Goal: Transaction & Acquisition: Download file/media

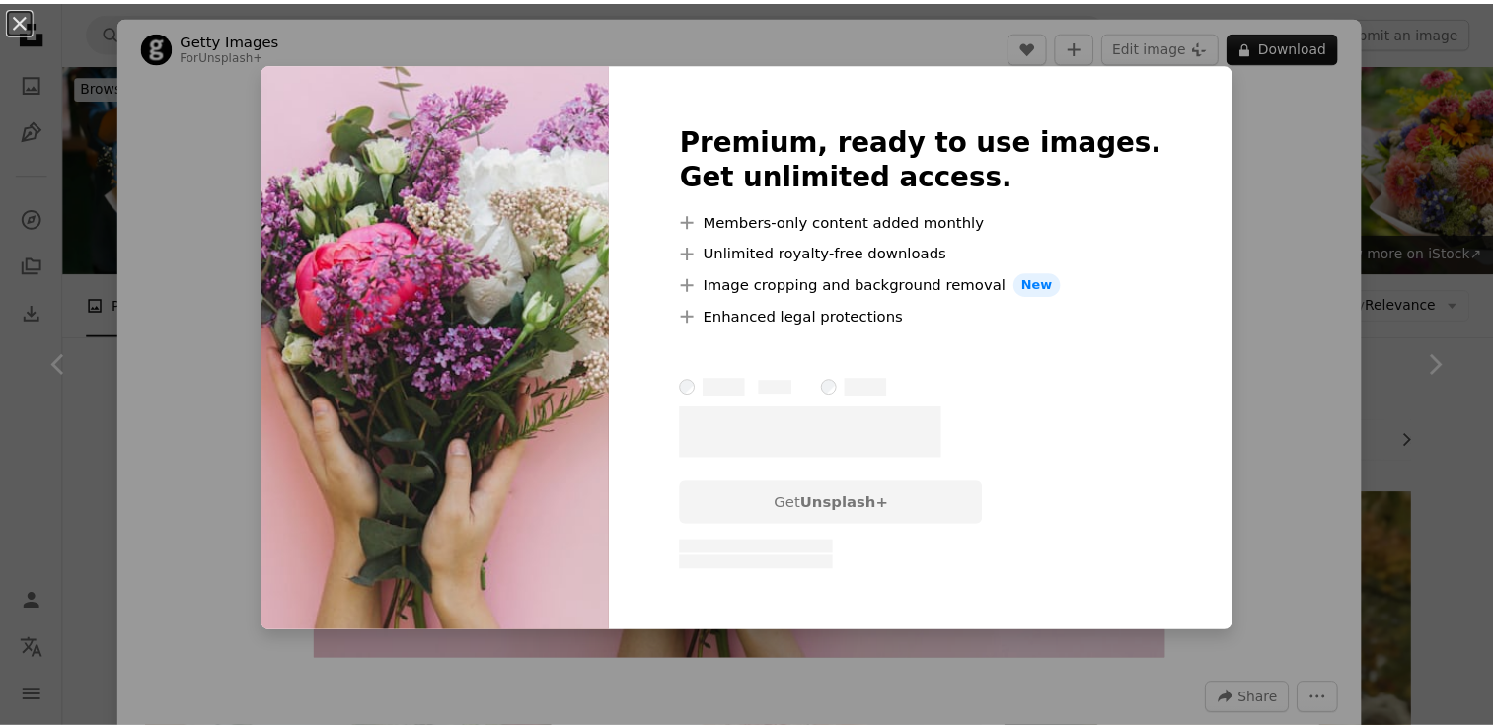
scroll to position [952, 0]
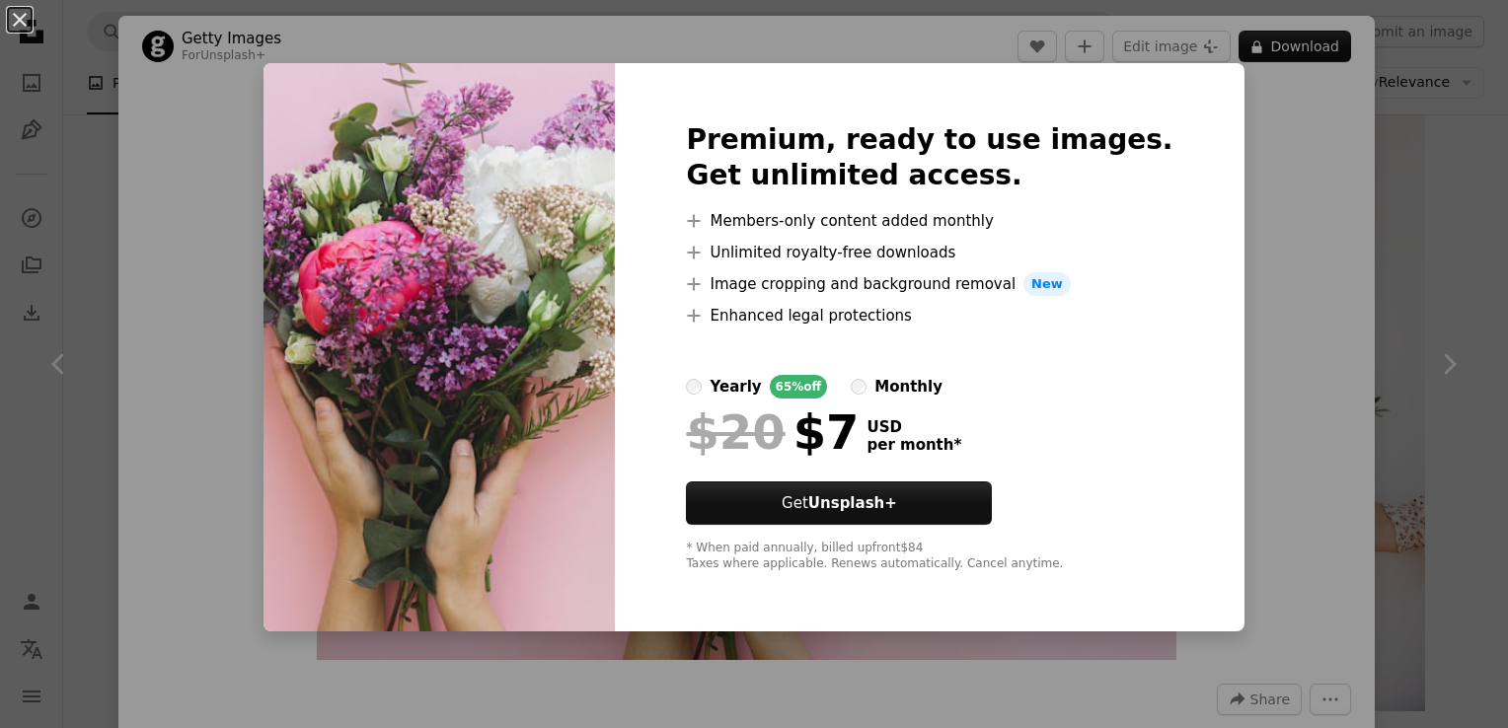
click at [1293, 234] on div "An X shape Premium, ready to use images. Get unlimited access. A plus sign Memb…" at bounding box center [754, 364] width 1508 height 728
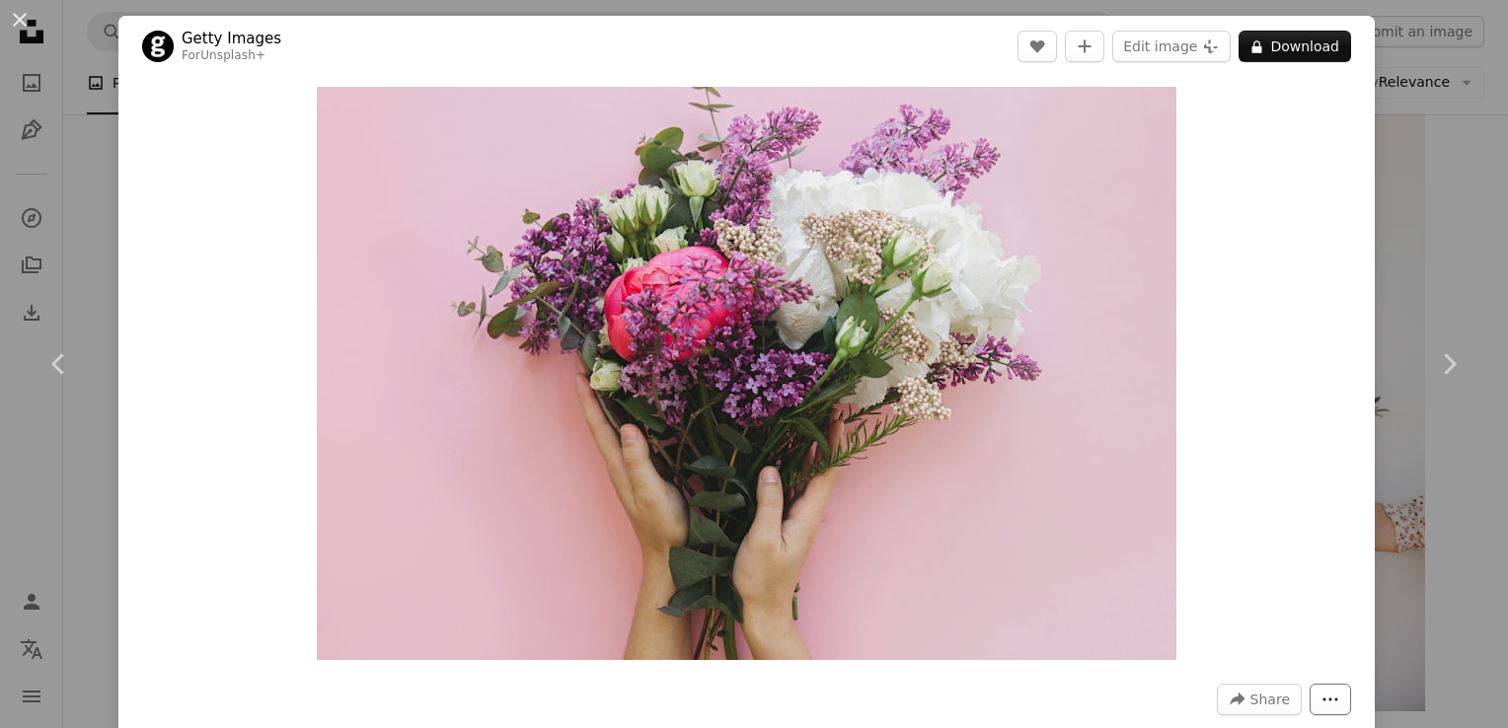
click at [1324, 696] on button "More Actions" at bounding box center [1329, 700] width 41 height 32
click at [1260, 698] on dialog "An X shape Chevron left Chevron right Getty Images For Unsplash+ A heart A plus…" at bounding box center [754, 364] width 1508 height 728
click at [1387, 247] on div "An X shape Chevron left Chevron right Getty Images For Unsplash+ A heart A plus…" at bounding box center [754, 364] width 1508 height 728
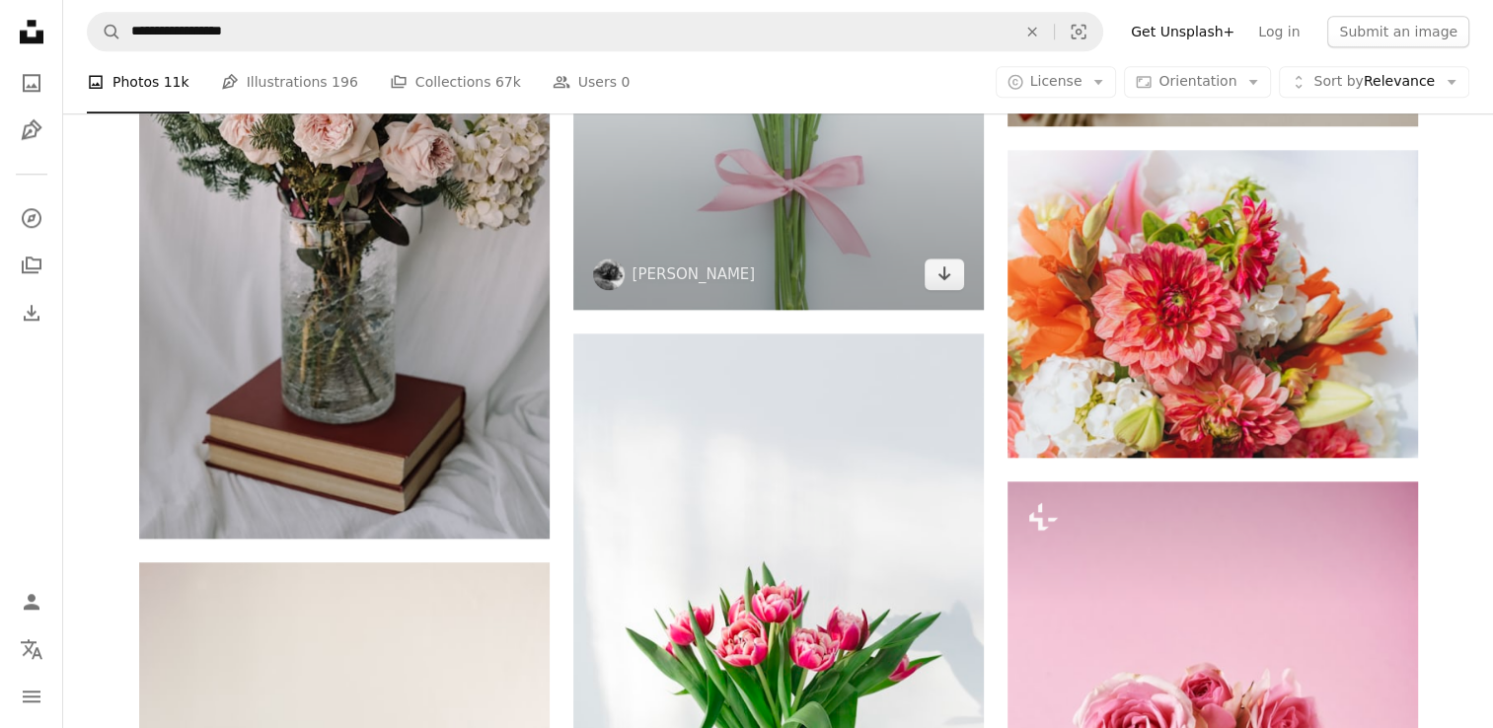
scroll to position [2005, 0]
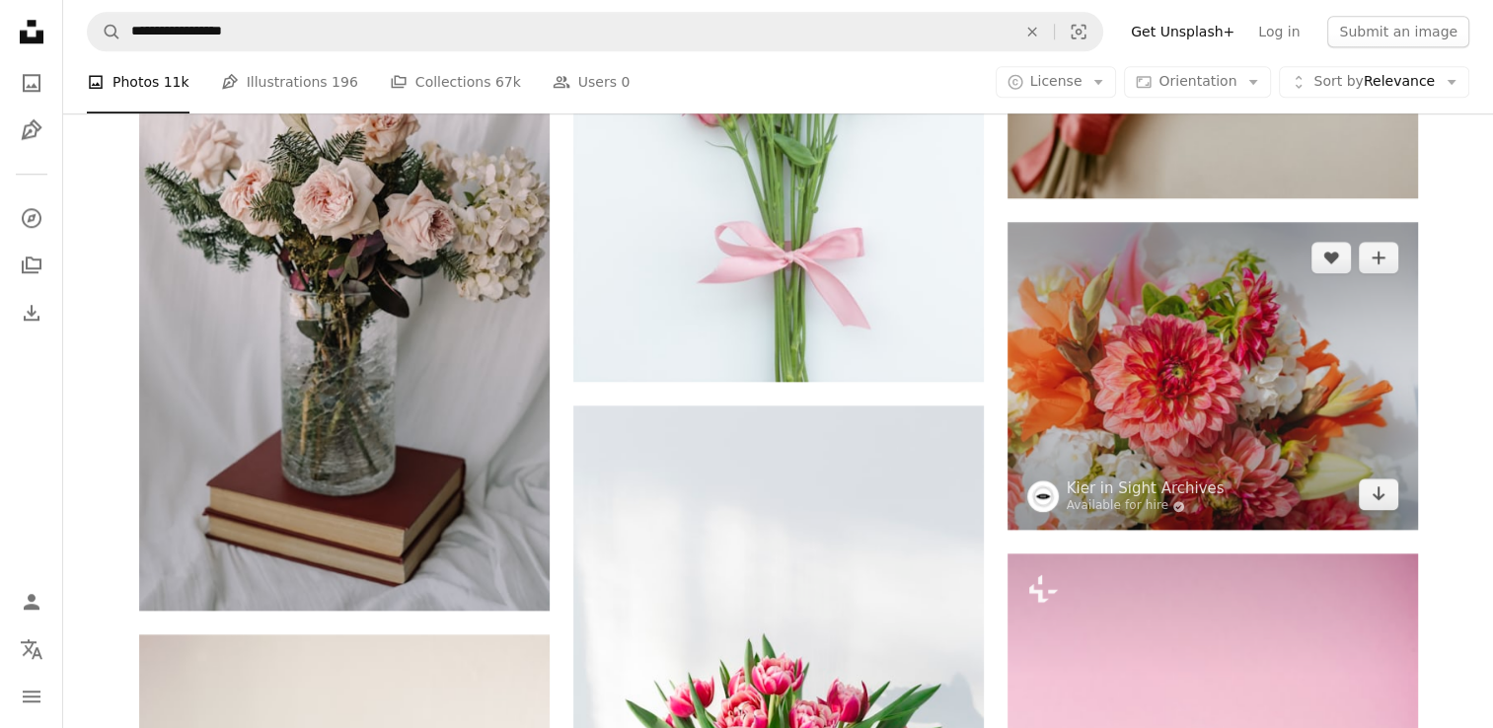
click at [1206, 408] on img at bounding box center [1212, 376] width 410 height 308
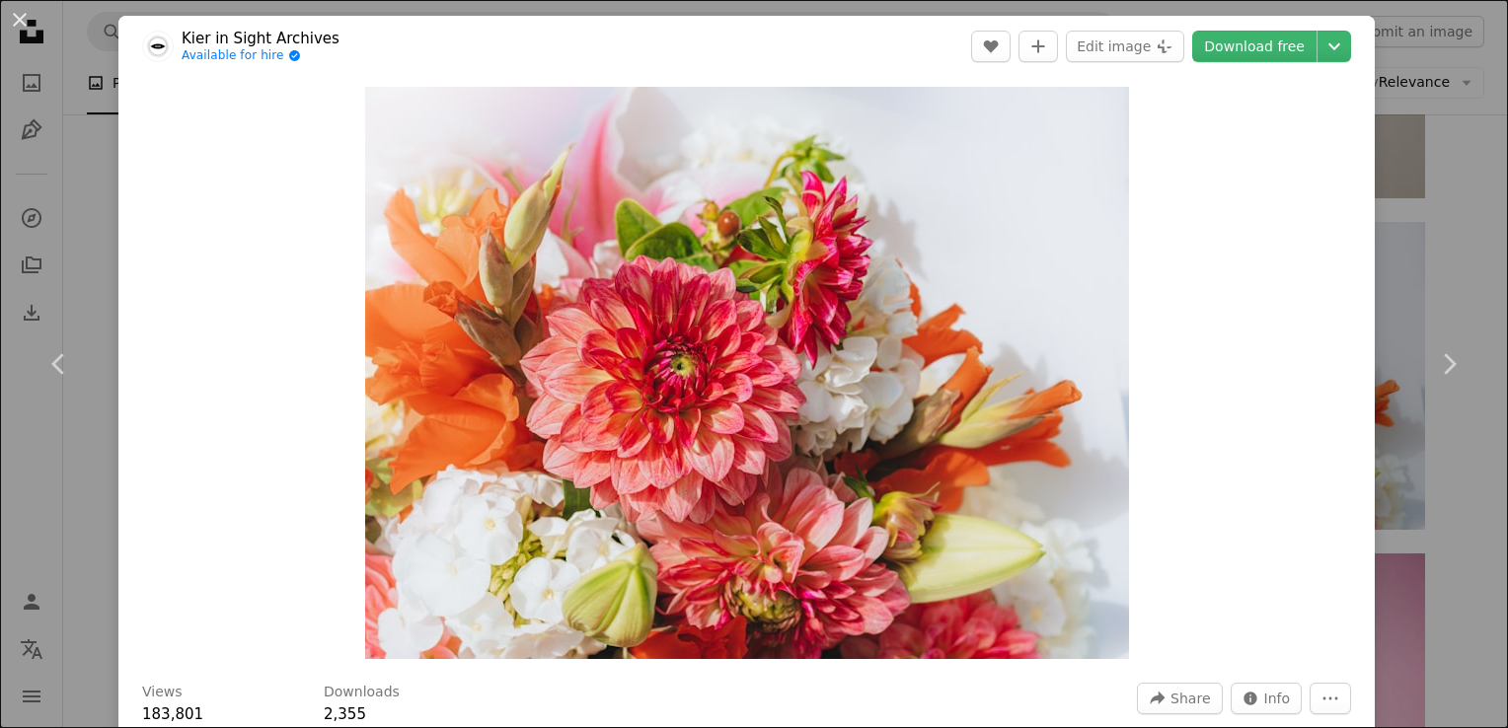
click at [1427, 255] on div "An X shape Chevron left Chevron right [PERSON_NAME] in Sight Archives Available…" at bounding box center [754, 364] width 1508 height 728
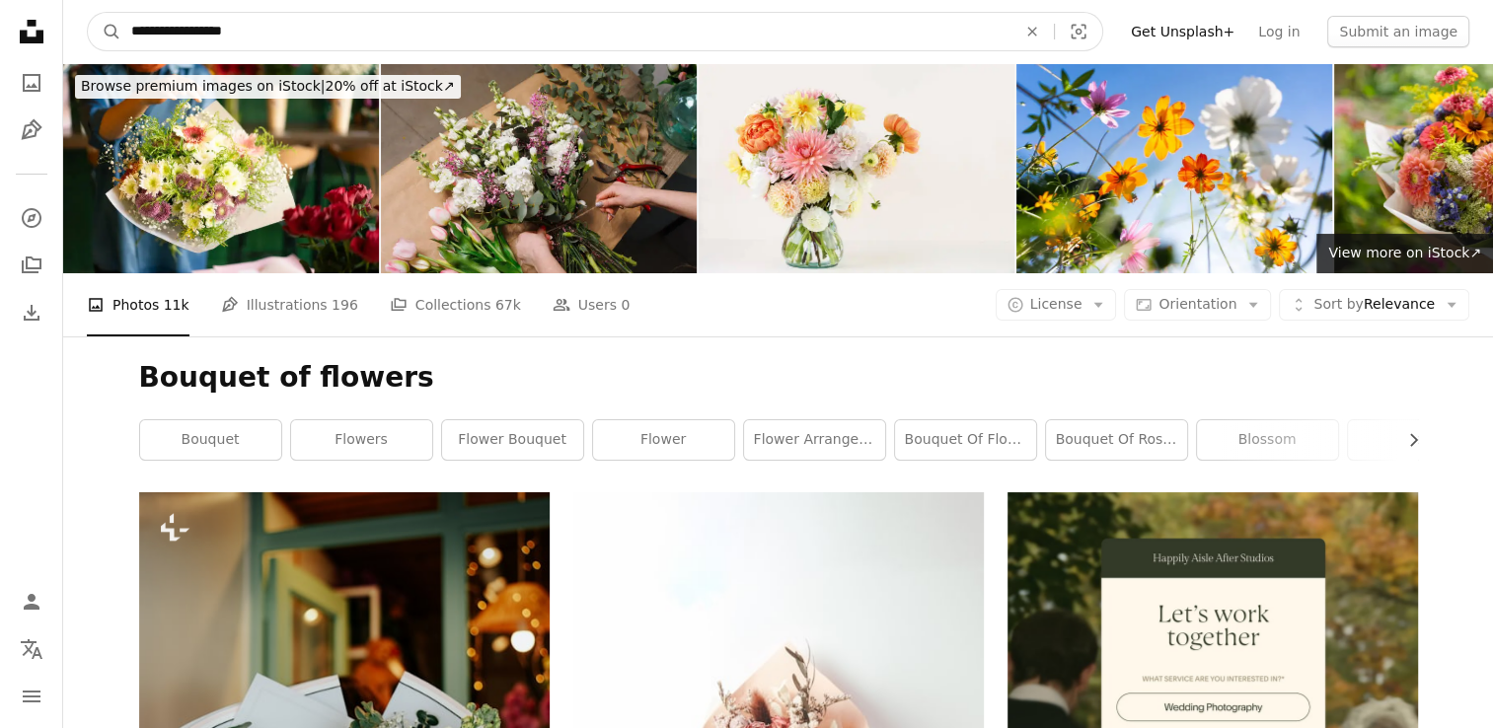
drag, startPoint x: 253, startPoint y: 26, endPoint x: 31, endPoint y: 14, distance: 222.3
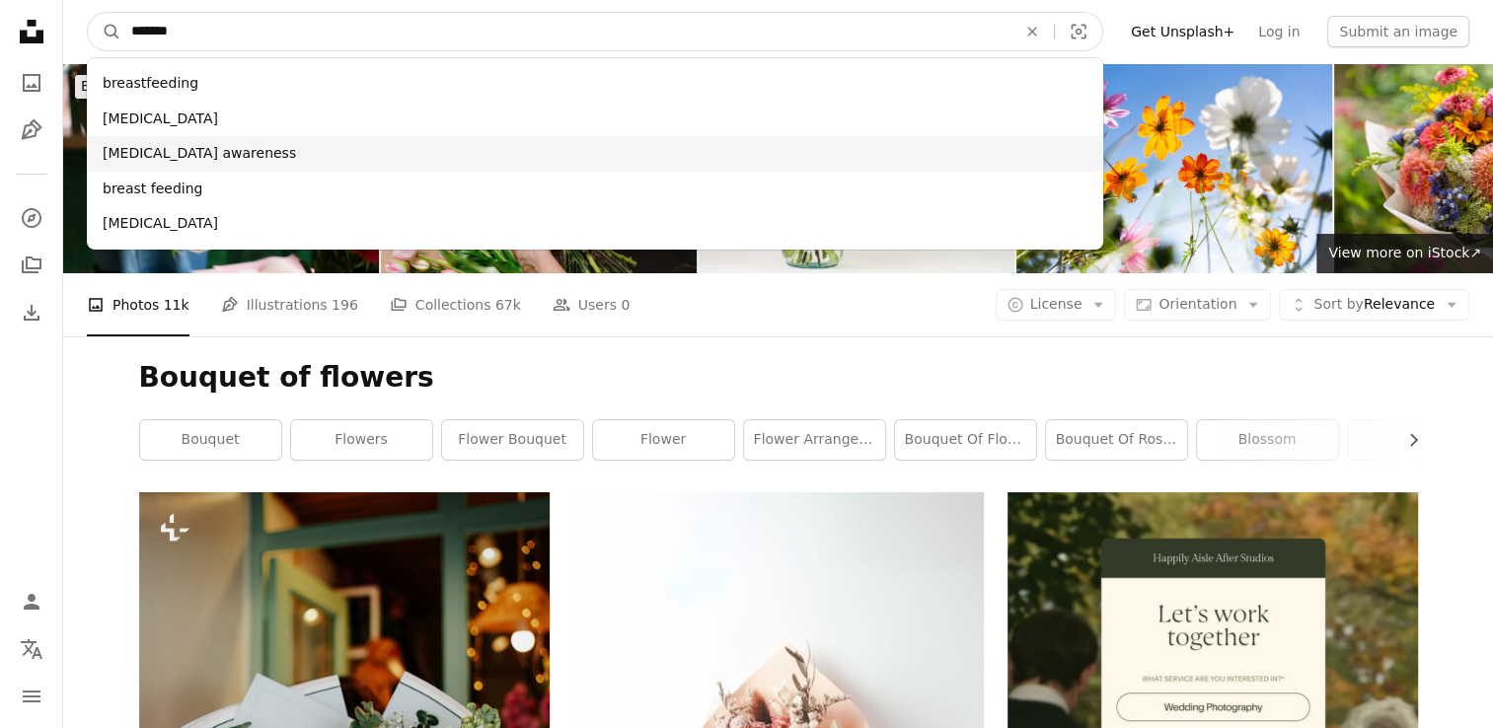
type input "******"
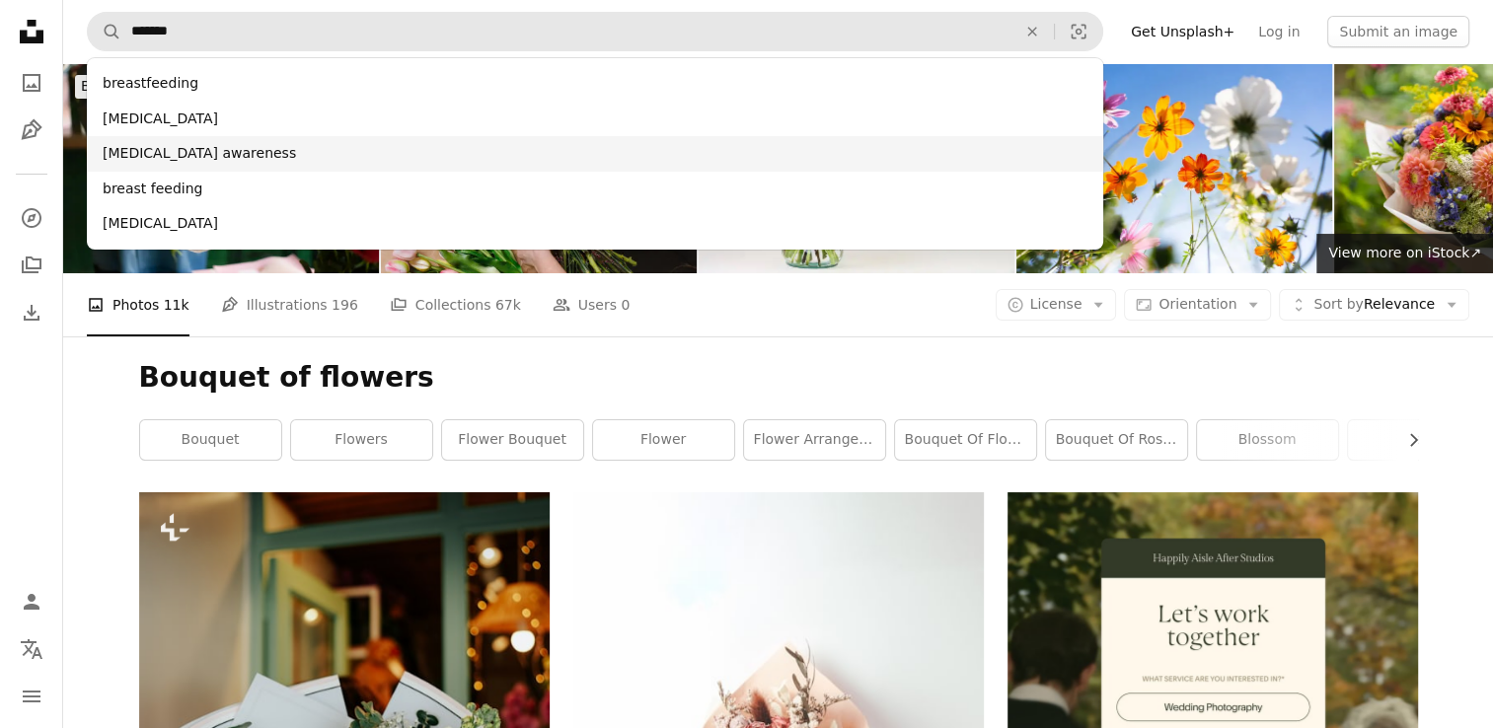
click at [173, 154] on div "[MEDICAL_DATA] awareness" at bounding box center [595, 154] width 1016 height 36
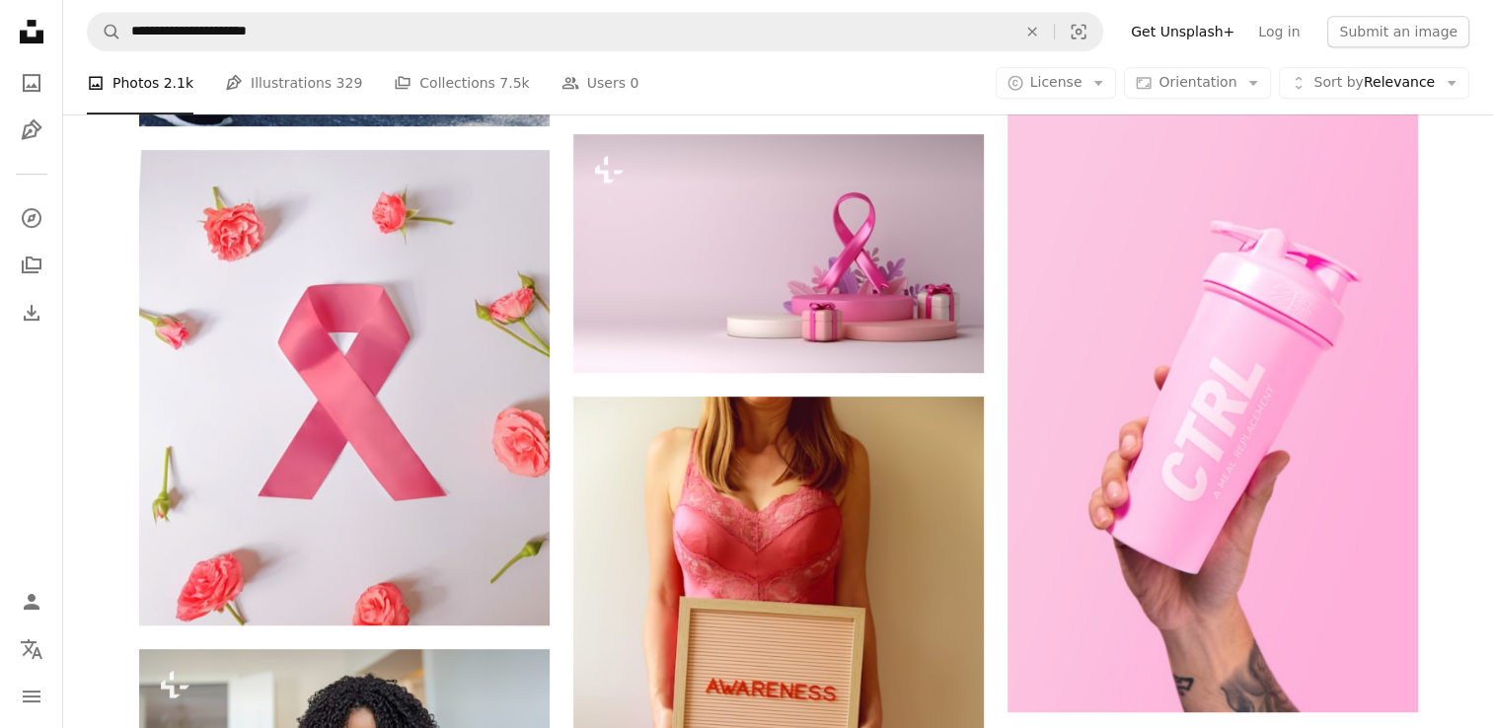
scroll to position [936, 0]
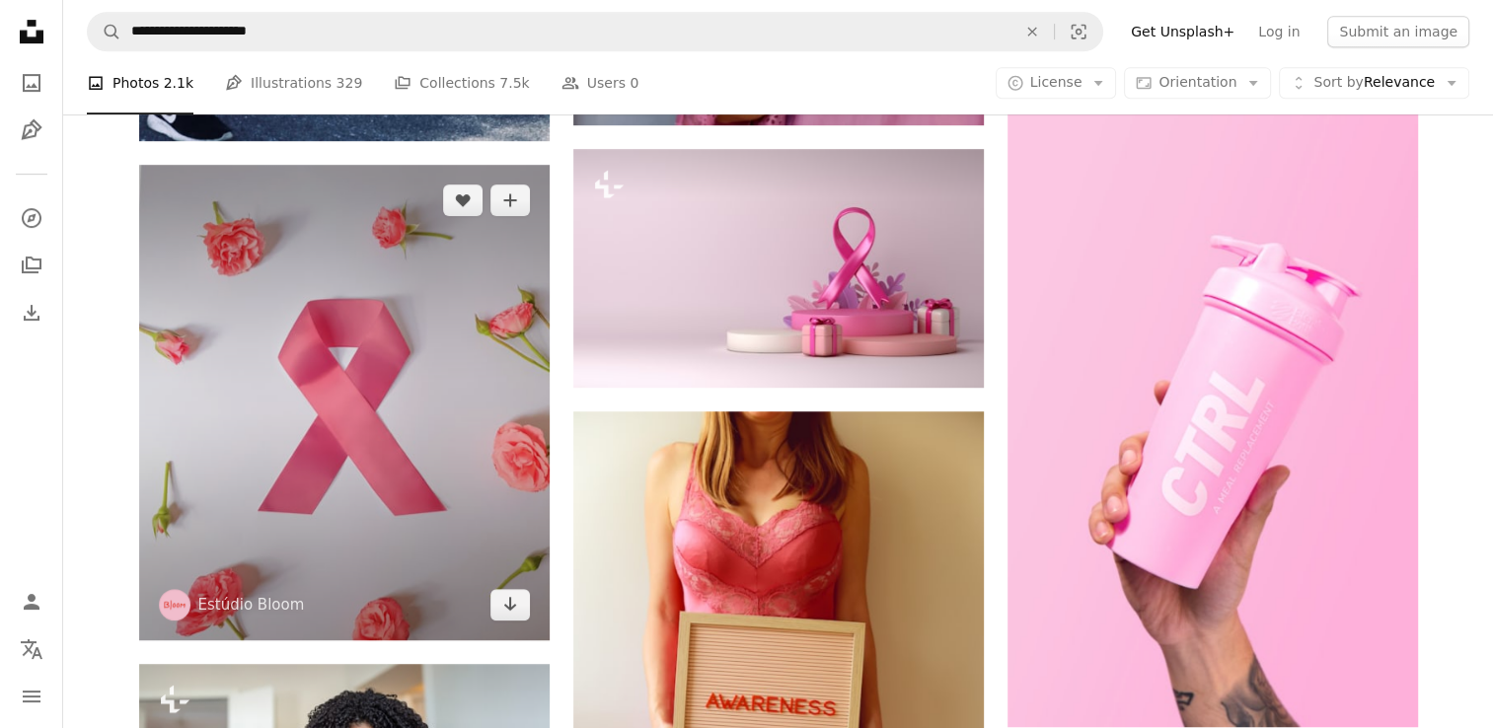
click at [339, 376] on img at bounding box center [344, 403] width 410 height 476
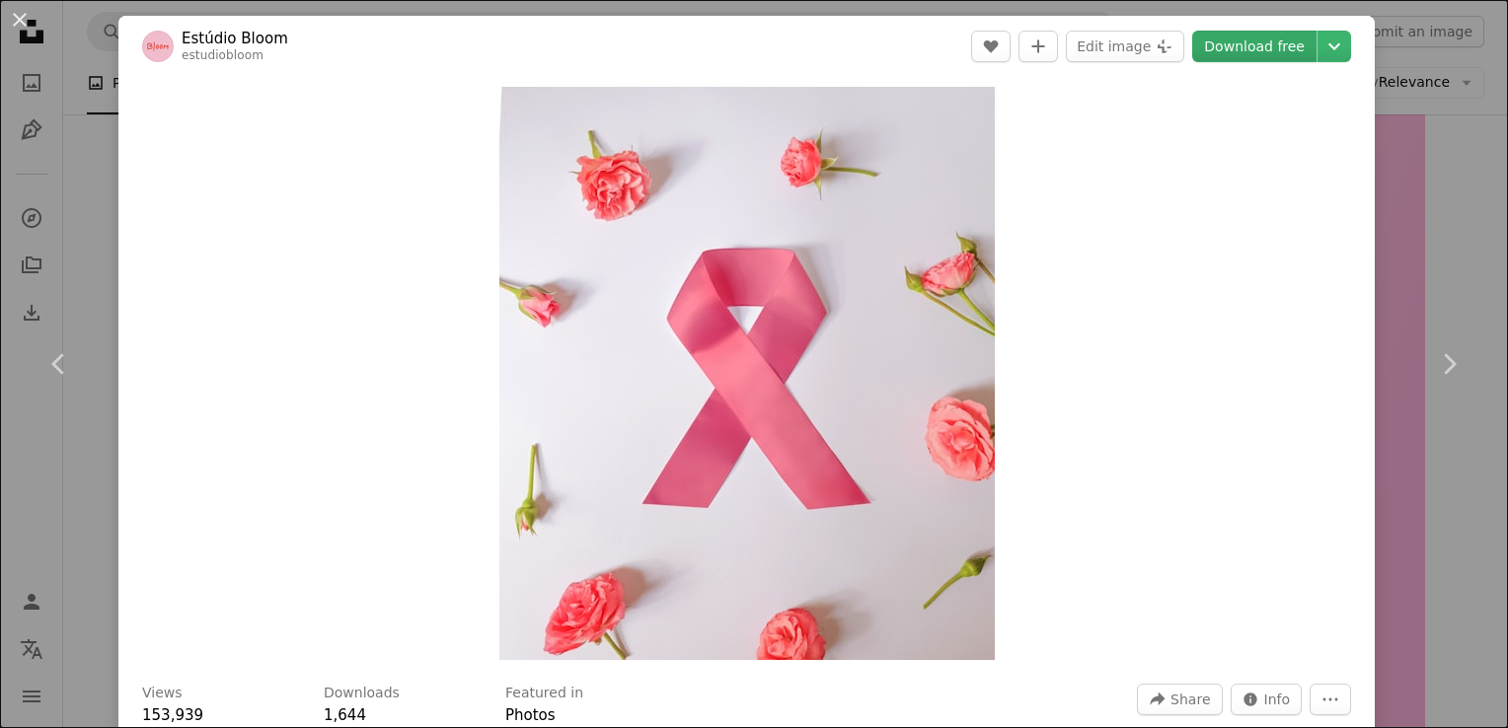
click at [1246, 45] on link "Download free" at bounding box center [1254, 47] width 124 height 32
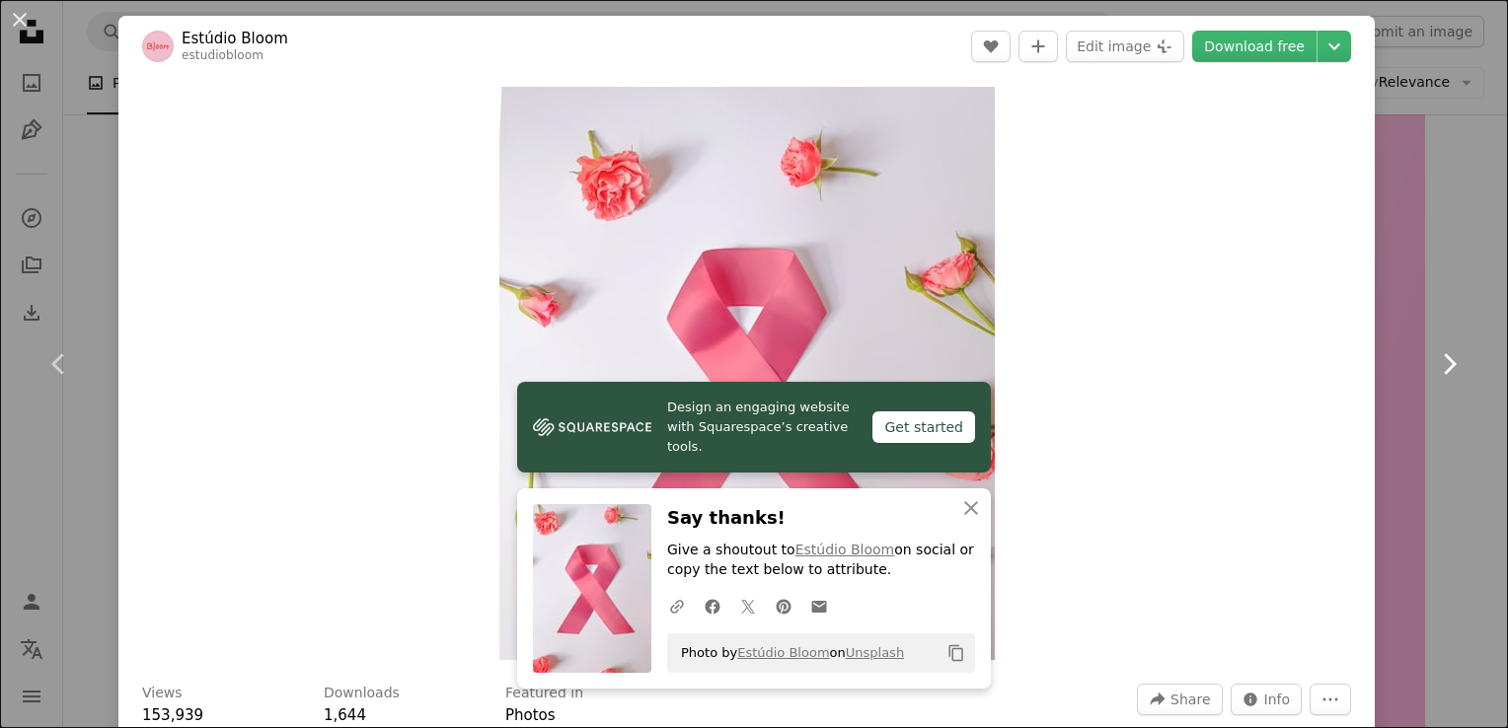
click at [1399, 307] on link "Chevron right" at bounding box center [1448, 363] width 118 height 189
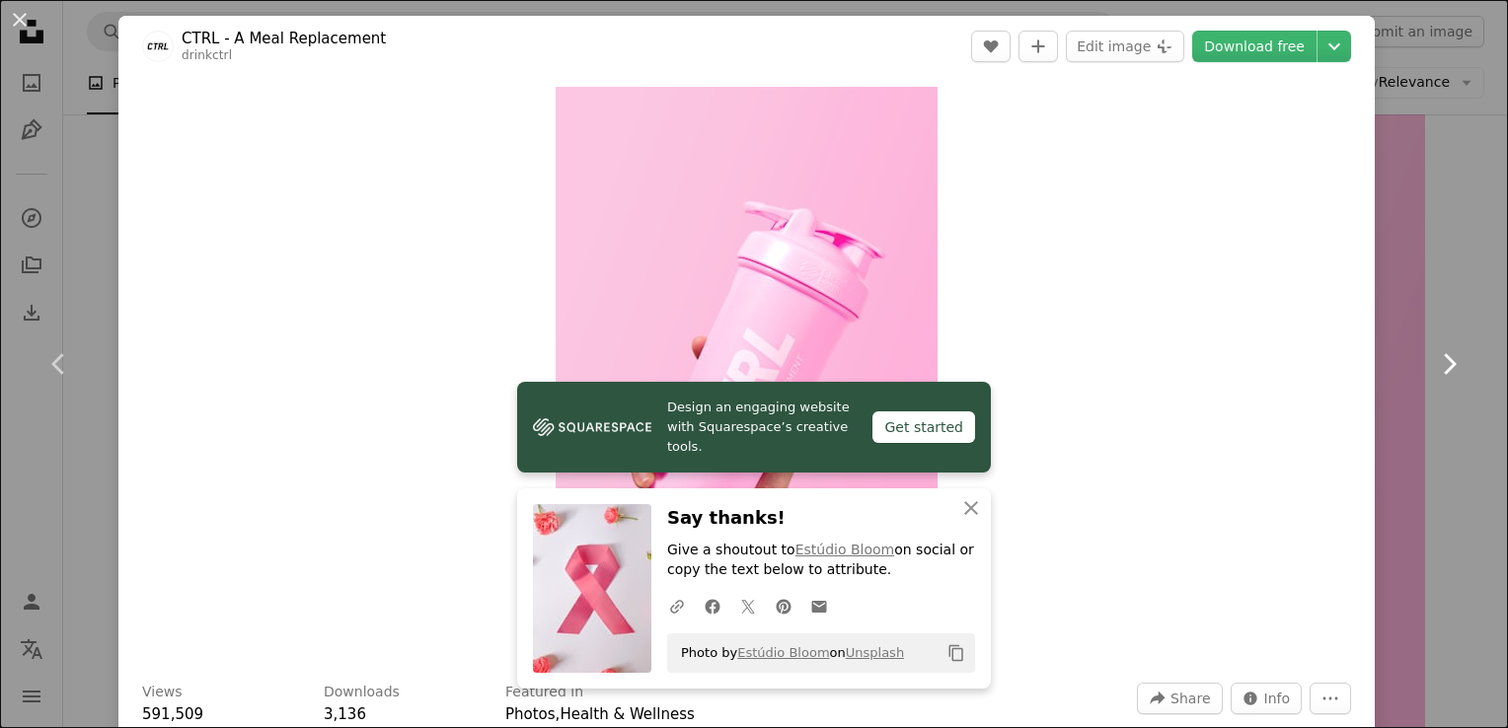
click at [1389, 286] on link "Chevron right" at bounding box center [1448, 363] width 118 height 189
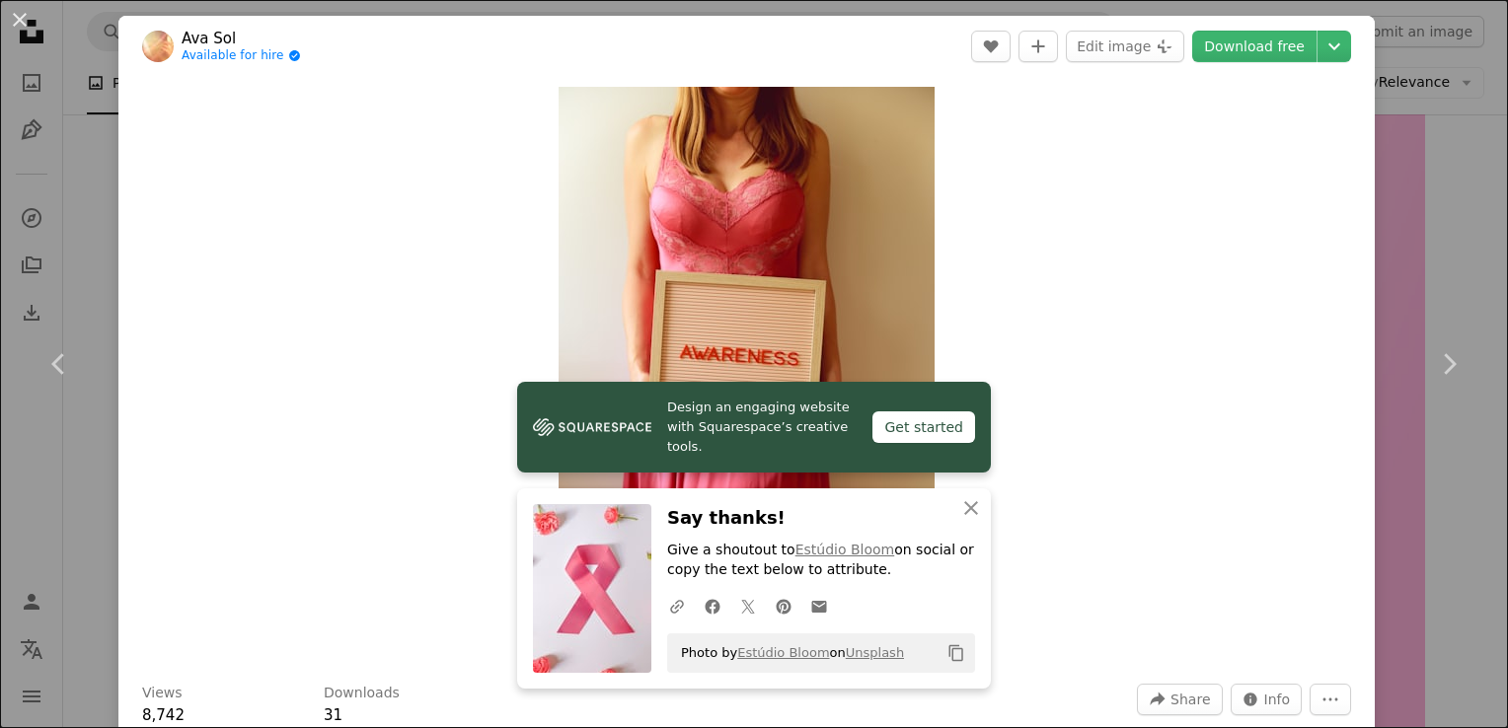
click at [1449, 207] on div "An X shape Chevron left Chevron right Ava Sol Available for hire A checkmark in…" at bounding box center [754, 364] width 1508 height 728
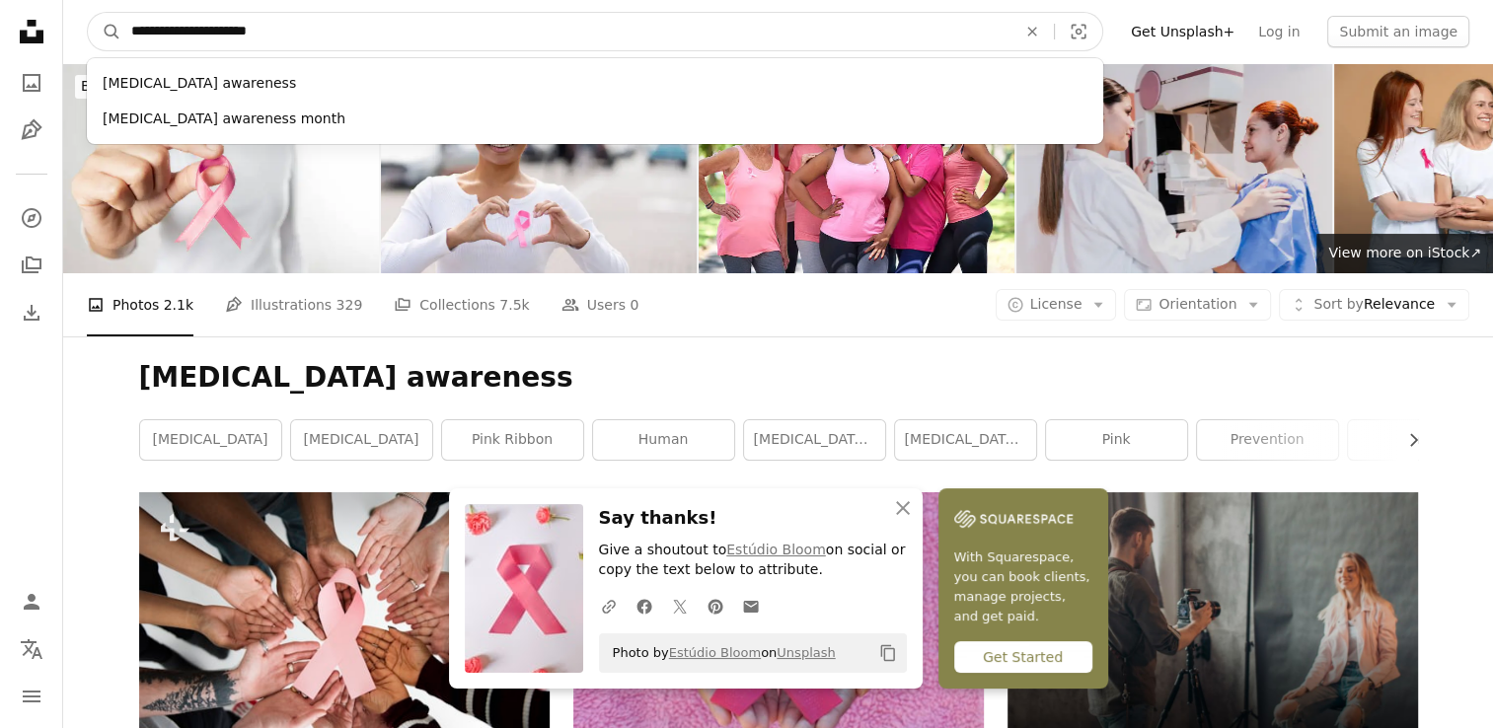
drag, startPoint x: 298, startPoint y: 40, endPoint x: -4, endPoint y: 44, distance: 302.0
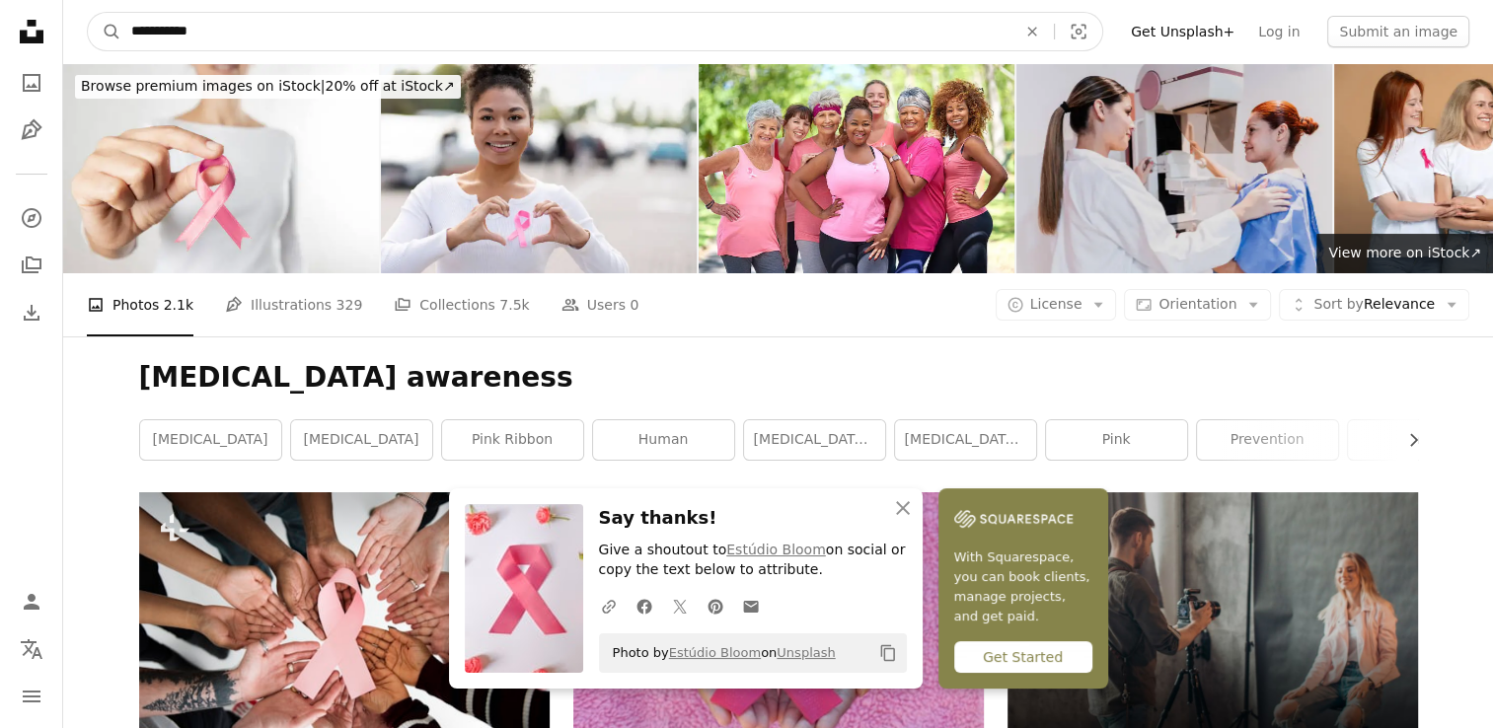
type input "**********"
click button "A magnifying glass" at bounding box center [105, 31] width 34 height 37
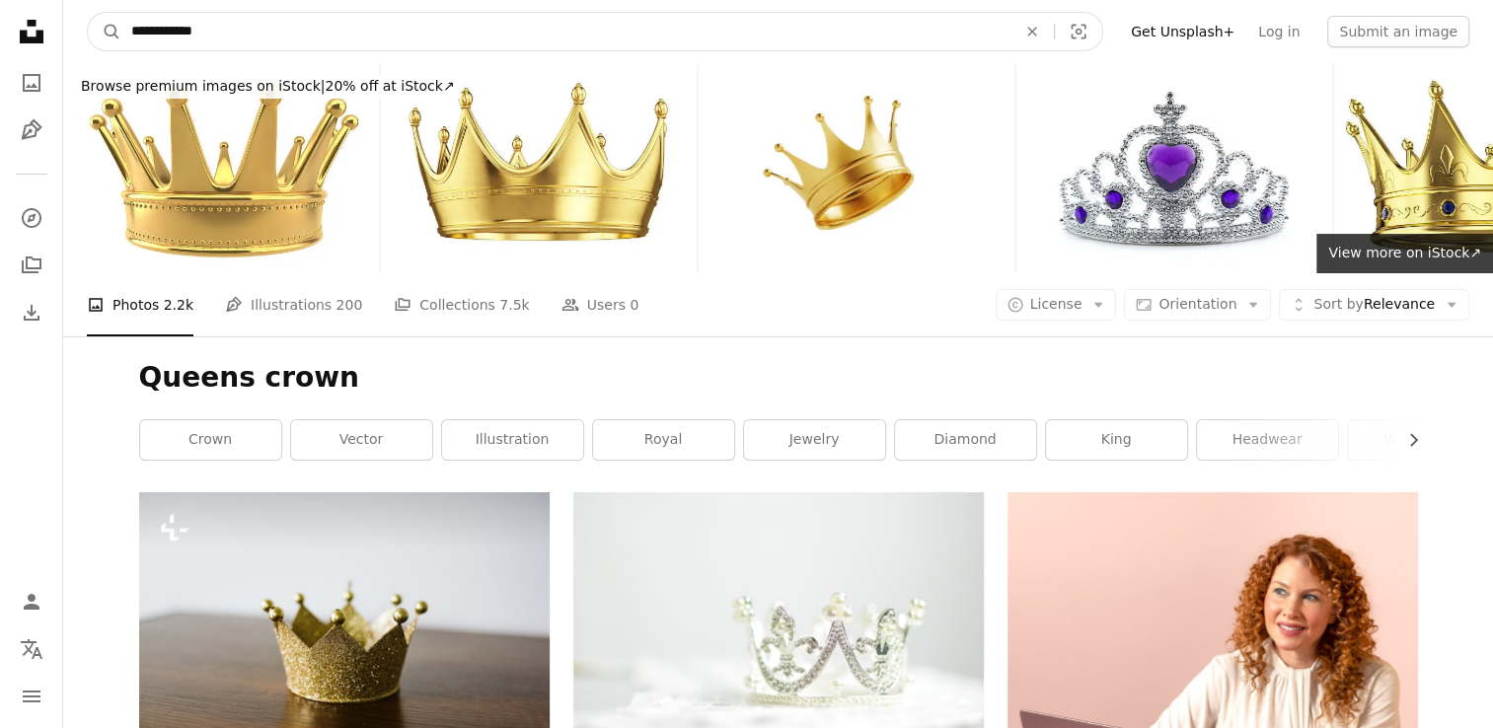
drag, startPoint x: 362, startPoint y: 19, endPoint x: 44, endPoint y: 42, distance: 318.6
type input "**********"
click button "A magnifying glass" at bounding box center [105, 31] width 34 height 37
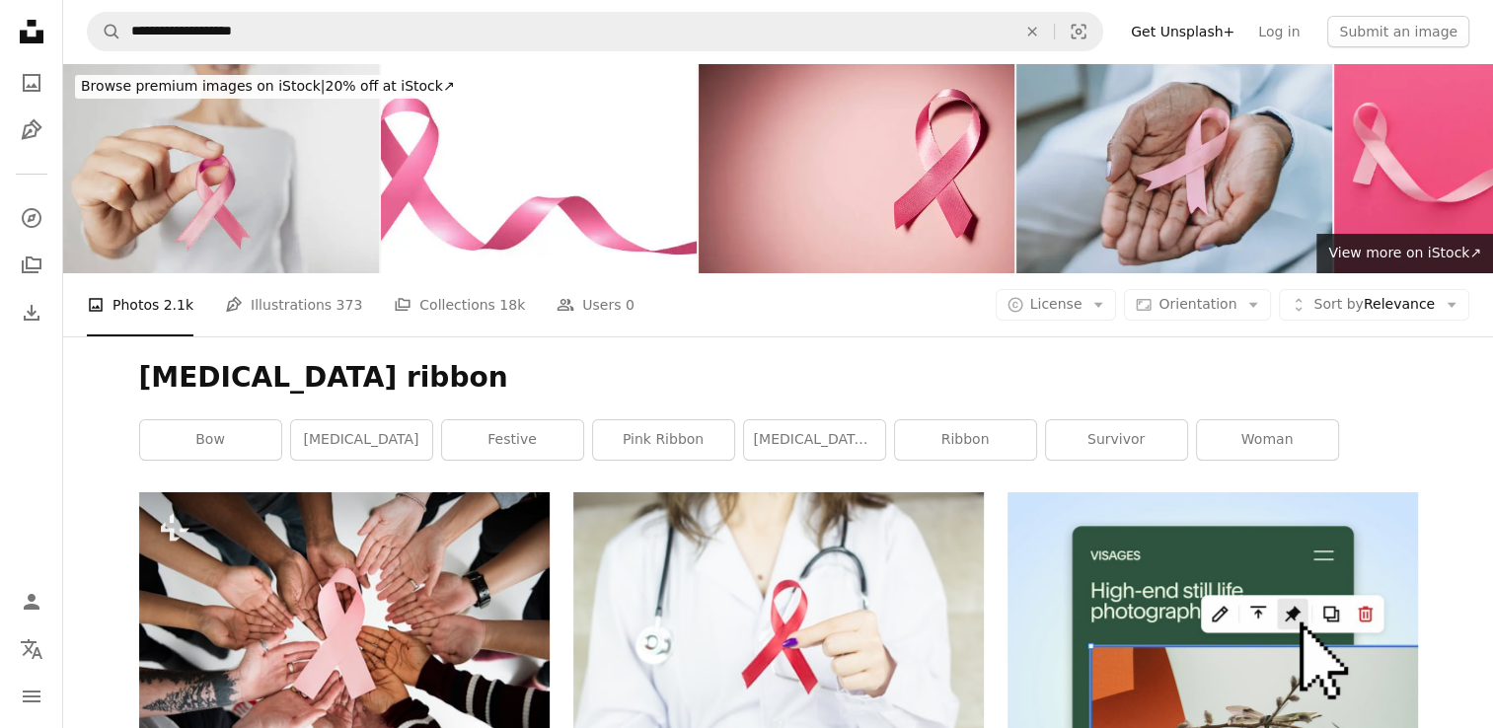
click at [168, 152] on img at bounding box center [221, 168] width 316 height 210
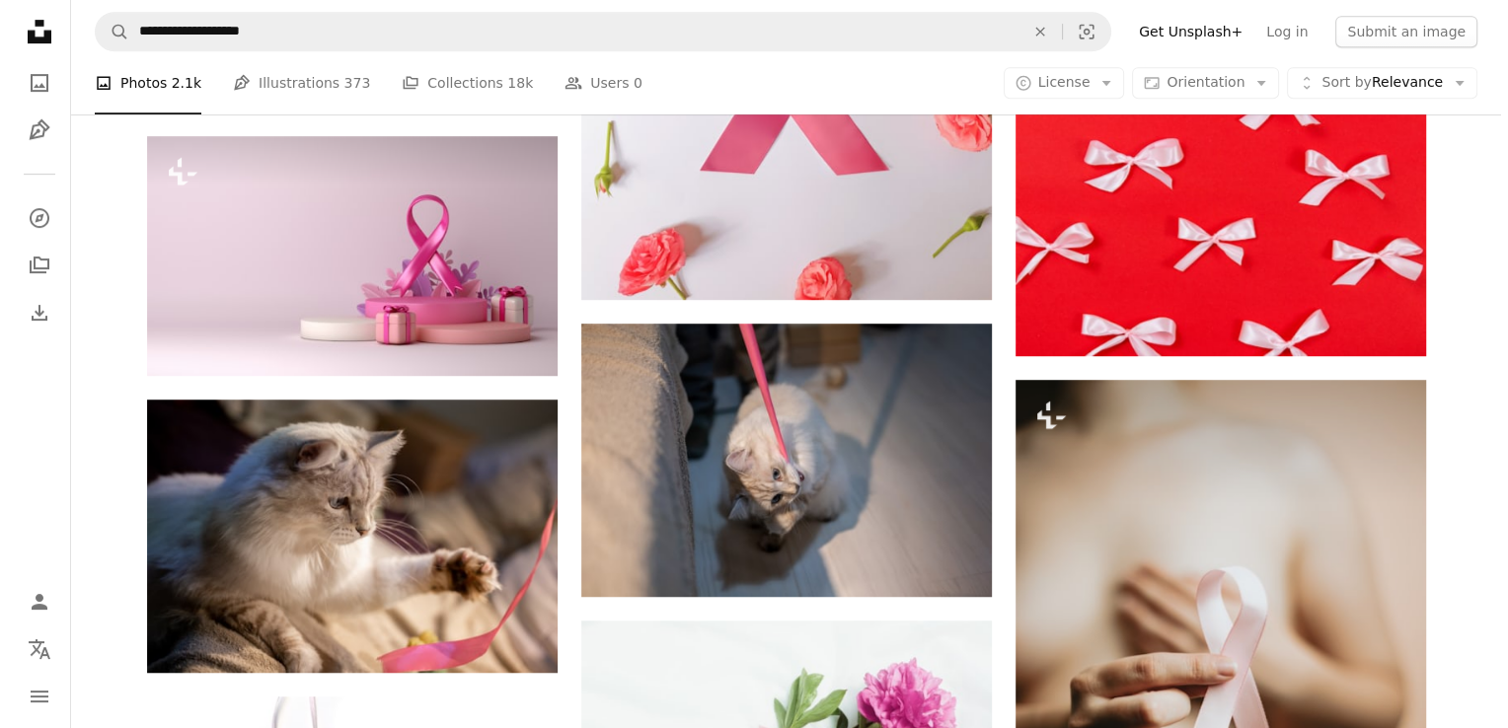
scroll to position [951, 0]
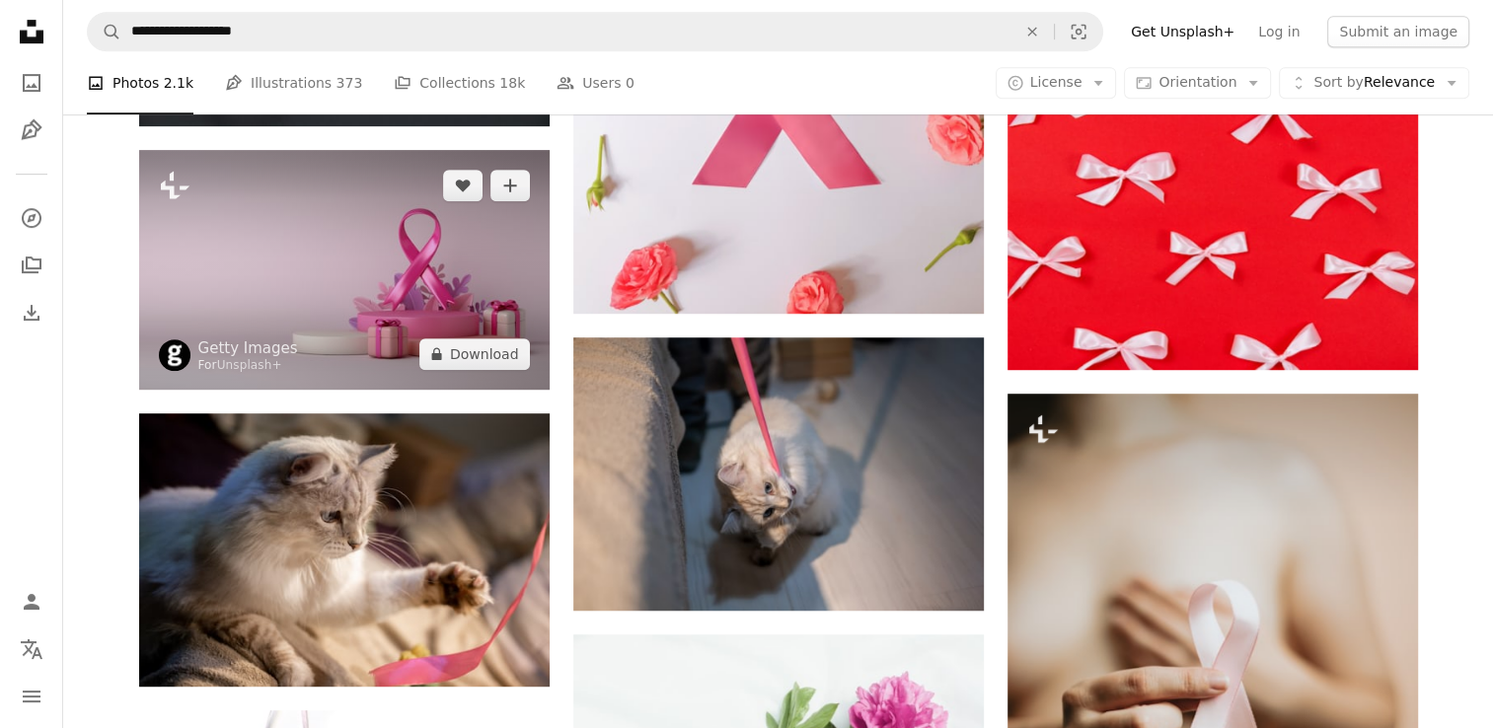
click at [387, 269] on img at bounding box center [344, 269] width 410 height 239
